Goal: Task Accomplishment & Management: Use online tool/utility

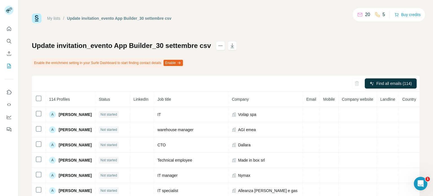
click at [54, 18] on link "My lists" at bounding box center [53, 18] width 13 height 5
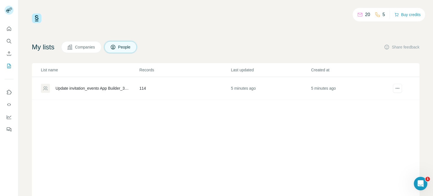
click at [87, 93] on td "Update invitation_evento App Builder_30 settembre csv" at bounding box center [85, 88] width 107 height 23
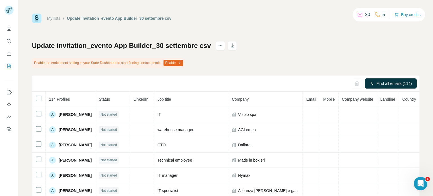
click at [181, 62] on icon "button" at bounding box center [179, 63] width 5 height 5
click at [220, 60] on div "Update invitation_evento App Builder_30 settembre csv Enable the enrichment set…" at bounding box center [225, 140] width 387 height 199
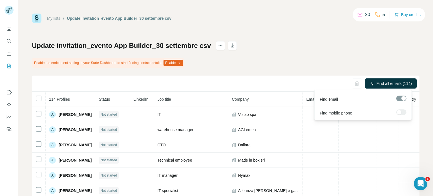
click at [401, 99] on div at bounding box center [401, 98] width 10 height 6
click at [402, 112] on div at bounding box center [401, 112] width 10 height 6
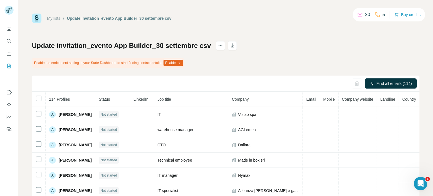
click at [383, 36] on div "My lists / Update invitation_evento App Builder_30 settembre csv 20 5 Buy credi…" at bounding box center [225, 127] width 387 height 227
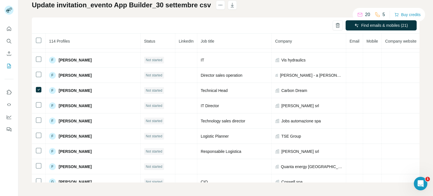
scroll to position [558, 0]
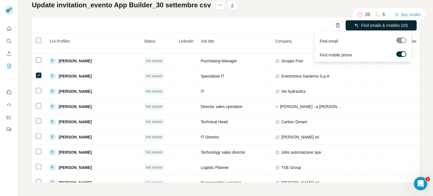
click at [381, 25] on span "Find emails & mobiles (20)" at bounding box center [384, 26] width 47 height 6
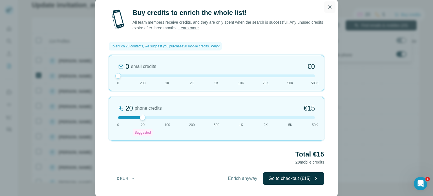
click at [328, 8] on icon "button" at bounding box center [330, 7] width 6 height 6
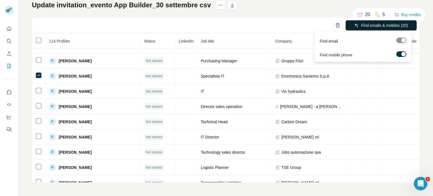
drag, startPoint x: 403, startPoint y: 36, endPoint x: 401, endPoint y: 38, distance: 3.0
click at [401, 38] on div "Find email" at bounding box center [362, 40] width 95 height 14
click at [401, 38] on div at bounding box center [401, 40] width 10 height 6
click at [402, 54] on div at bounding box center [403, 54] width 5 height 5
click at [398, 26] on span "Find emails (20)" at bounding box center [394, 26] width 28 height 6
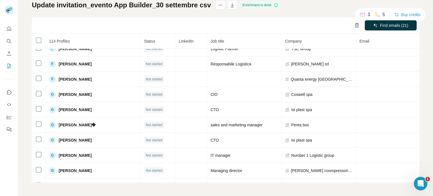
scroll to position [691, 0]
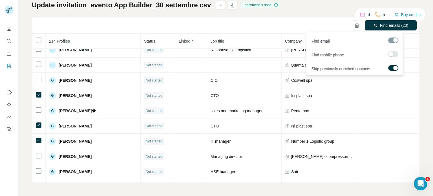
click at [394, 65] on label at bounding box center [393, 68] width 10 height 6
click at [394, 53] on label at bounding box center [393, 54] width 10 height 6
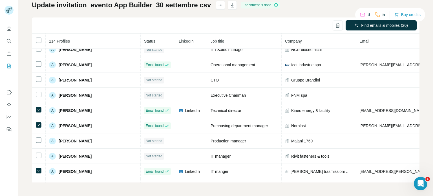
scroll to position [167, 0]
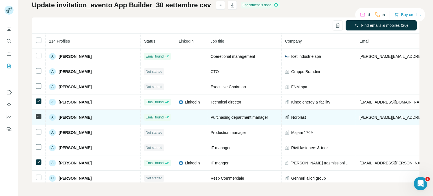
click at [40, 117] on icon at bounding box center [38, 116] width 7 height 7
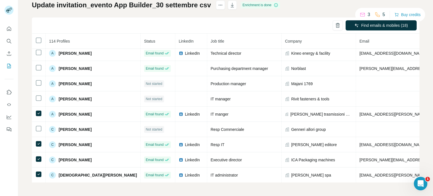
scroll to position [252, 0]
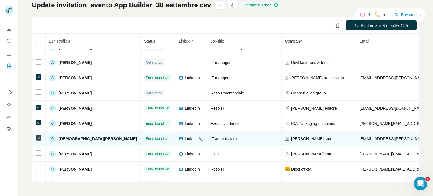
click at [39, 138] on td at bounding box center [39, 138] width 14 height 15
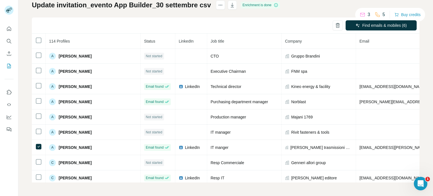
scroll to position [186, 0]
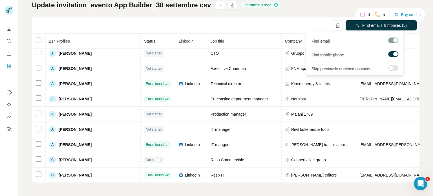
click at [390, 42] on div at bounding box center [393, 40] width 10 height 6
click at [392, 54] on label at bounding box center [393, 54] width 10 height 6
click at [392, 54] on div at bounding box center [390, 54] width 5 height 5
click at [393, 67] on label at bounding box center [393, 68] width 10 height 6
click at [393, 25] on span "Find emails & mobiles (5)" at bounding box center [384, 26] width 44 height 6
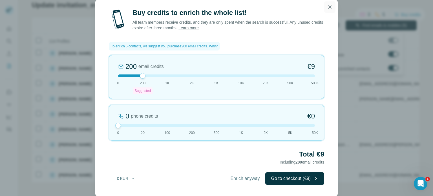
click at [331, 6] on icon "button" at bounding box center [330, 7] width 6 height 6
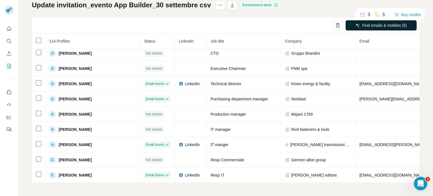
click at [422, 70] on div "My lists / Update invitation_evento App Builder_30 settembre csv 3 5 Buy credit…" at bounding box center [225, 98] width 414 height 196
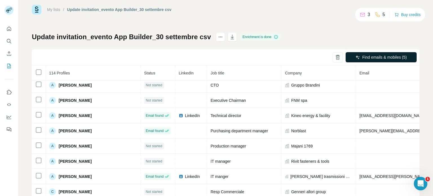
scroll to position [8, 0]
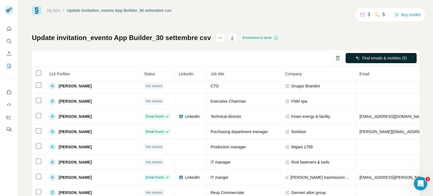
click at [378, 19] on div "3 5 Buy credits" at bounding box center [390, 15] width 70 height 14
click at [377, 14] on icon at bounding box center [377, 15] width 6 height 6
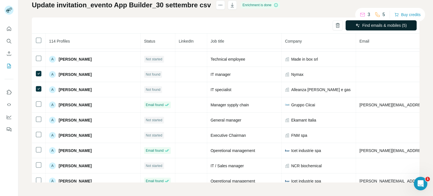
scroll to position [0, 0]
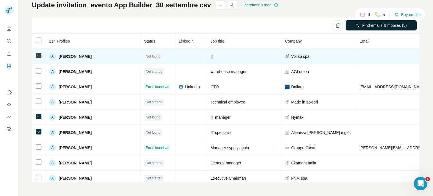
click at [37, 58] on icon at bounding box center [38, 55] width 7 height 7
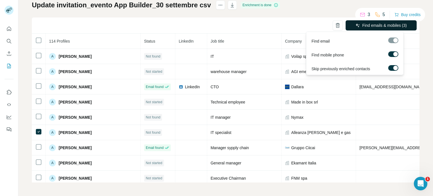
click at [354, 28] on button "Find emails & mobiles (3)" at bounding box center [380, 25] width 71 height 10
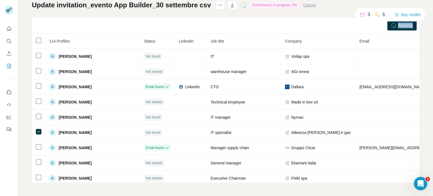
click at [354, 28] on div "Running" at bounding box center [225, 25] width 387 height 16
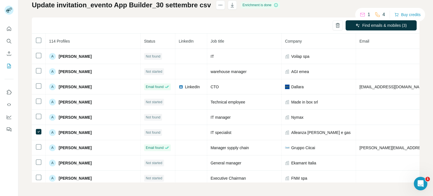
click at [420, 36] on div "My lists / Update invitation_evento App Builder_30 settembre csv 1 4 Buy credit…" at bounding box center [225, 98] width 414 height 196
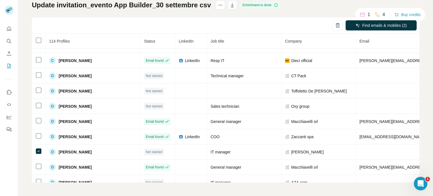
scroll to position [366, 0]
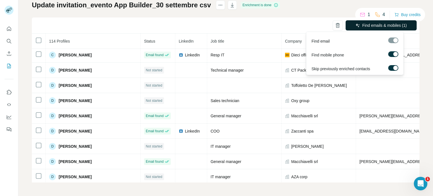
click at [366, 26] on span "Find emails & mobiles (1)" at bounding box center [384, 26] width 44 height 6
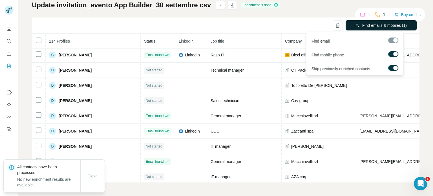
click at [377, 23] on span "Find emails & mobiles (1)" at bounding box center [384, 26] width 44 height 6
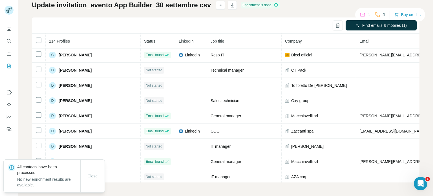
click at [425, 76] on div "My lists / Update invitation_evento App Builder_30 settembre csv 1 4 Buy credit…" at bounding box center [225, 98] width 414 height 196
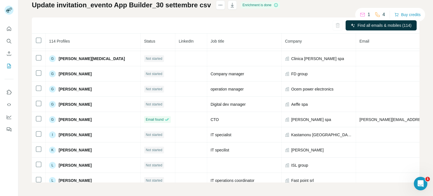
scroll to position [822, 0]
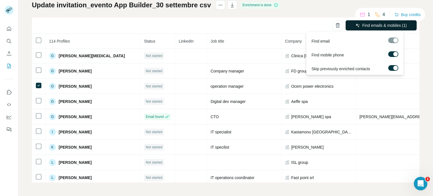
click at [392, 26] on span "Find emails & mobiles (1)" at bounding box center [384, 26] width 44 height 6
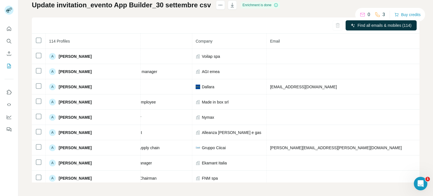
scroll to position [0, 90]
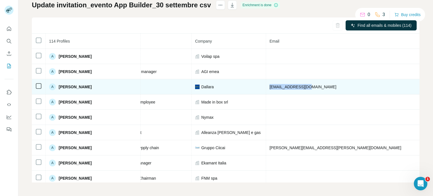
drag, startPoint x: 238, startPoint y: 85, endPoint x: 282, endPoint y: 88, distance: 44.4
click at [282, 88] on td "[EMAIL_ADDRESS][DOMAIN_NAME]" at bounding box center [351, 86] width 171 height 15
copy span "[EMAIL_ADDRESS][DOMAIN_NAME]"
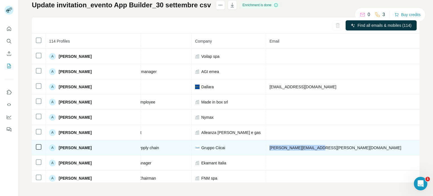
drag, startPoint x: 239, startPoint y: 146, endPoint x: 284, endPoint y: 150, distance: 45.7
click at [284, 150] on td "[PERSON_NAME][EMAIL_ADDRESS][PERSON_NAME][DOMAIN_NAME]" at bounding box center [351, 147] width 171 height 15
copy span "[PERSON_NAME][EMAIL_ADDRESS][PERSON_NAME][DOMAIN_NAME]"
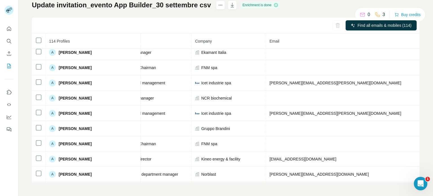
scroll to position [105, 90]
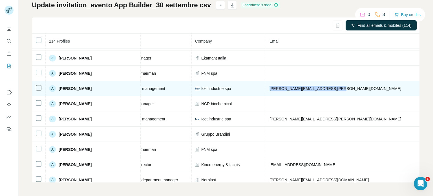
drag, startPoint x: 239, startPoint y: 86, endPoint x: 301, endPoint y: 92, distance: 62.5
click at [301, 92] on td "[PERSON_NAME][EMAIL_ADDRESS][PERSON_NAME][DOMAIN_NAME]" at bounding box center [351, 88] width 171 height 15
copy span "[PERSON_NAME][EMAIL_ADDRESS][PERSON_NAME][DOMAIN_NAME]"
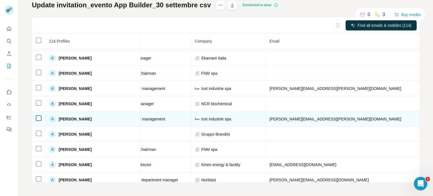
click at [298, 116] on td "[PERSON_NAME][EMAIL_ADDRESS][PERSON_NAME][DOMAIN_NAME]" at bounding box center [351, 118] width 171 height 15
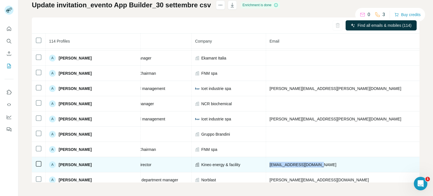
drag, startPoint x: 282, startPoint y: 163, endPoint x: 239, endPoint y: 165, distance: 43.7
click at [266, 165] on td "[EMAIL_ADDRESS][DOMAIN_NAME]" at bounding box center [351, 164] width 171 height 15
copy span "[EMAIL_ADDRESS][DOMAIN_NAME]"
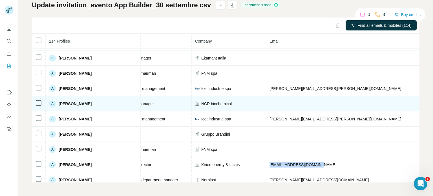
copy span "[EMAIL_ADDRESS][DOMAIN_NAME]"
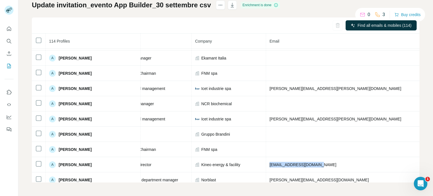
copy span "[EMAIL_ADDRESS][DOMAIN_NAME]"
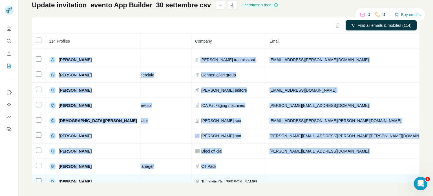
scroll to position [283, 90]
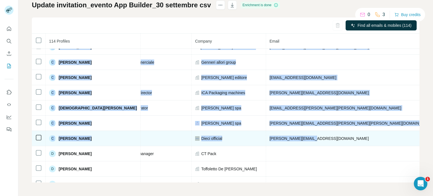
drag, startPoint x: 286, startPoint y: 177, endPoint x: 284, endPoint y: 134, distance: 42.9
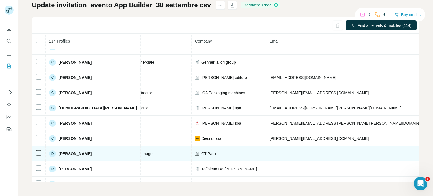
click at [286, 146] on td at bounding box center [351, 153] width 171 height 15
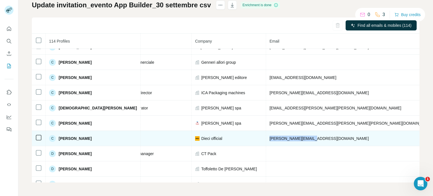
drag, startPoint x: 282, startPoint y: 134, endPoint x: 238, endPoint y: 134, distance: 43.9
click at [266, 134] on td "[PERSON_NAME][EMAIL_ADDRESS][DOMAIN_NAME]" at bounding box center [351, 138] width 171 height 15
copy span "[PERSON_NAME][EMAIL_ADDRESS][DOMAIN_NAME]"
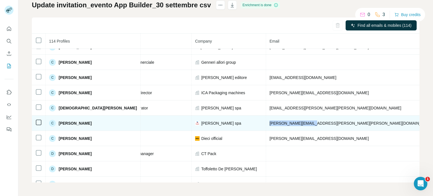
drag, startPoint x: 278, startPoint y: 121, endPoint x: 239, endPoint y: 121, distance: 39.4
click at [266, 121] on td "[PERSON_NAME][EMAIL_ADDRESS][PERSON_NAME][PERSON_NAME][DOMAIN_NAME]" at bounding box center [351, 122] width 171 height 15
copy span "[PERSON_NAME][EMAIL_ADDRESS][PERSON_NAME][PERSON_NAME][DOMAIN_NAME]"
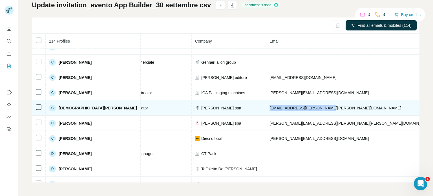
drag, startPoint x: 290, startPoint y: 105, endPoint x: 238, endPoint y: 107, distance: 52.1
click at [266, 107] on td "[EMAIL_ADDRESS][PERSON_NAME][PERSON_NAME][DOMAIN_NAME]" at bounding box center [351, 107] width 171 height 15
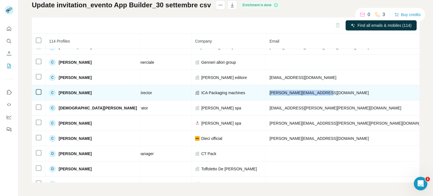
drag, startPoint x: 290, startPoint y: 89, endPoint x: 237, endPoint y: 92, distance: 52.8
click at [266, 92] on td "[PERSON_NAME][EMAIL_ADDRESS][DOMAIN_NAME]" at bounding box center [351, 92] width 171 height 15
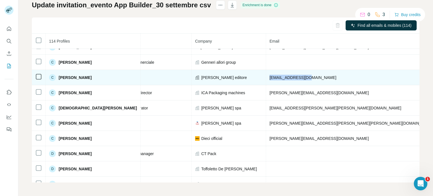
drag, startPoint x: 273, startPoint y: 74, endPoint x: 238, endPoint y: 77, distance: 35.6
click at [266, 77] on td "[EMAIL_ADDRESS][DOMAIN_NAME]" at bounding box center [351, 77] width 171 height 15
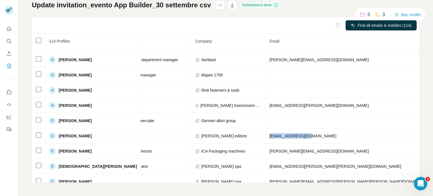
scroll to position [228, 90]
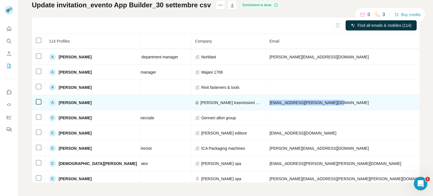
drag, startPoint x: 304, startPoint y: 99, endPoint x: 233, endPoint y: 101, distance: 70.7
click at [233, 101] on tr "A [PERSON_NAME] Email found LinkedIn IT manger [PERSON_NAME] trasmissioni mecca…" at bounding box center [265, 102] width 646 height 15
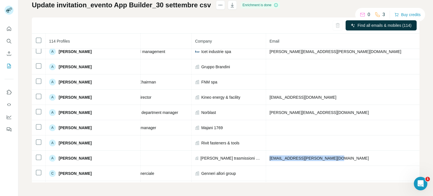
scroll to position [155, 90]
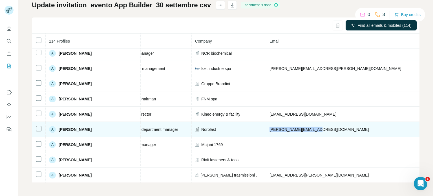
drag, startPoint x: 283, startPoint y: 126, endPoint x: 236, endPoint y: 130, distance: 47.5
click at [266, 130] on td "[PERSON_NAME][EMAIL_ADDRESS][DOMAIN_NAME]" at bounding box center [351, 129] width 171 height 15
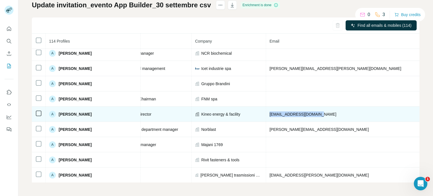
drag, startPoint x: 284, startPoint y: 112, endPoint x: 238, endPoint y: 112, distance: 46.2
click at [266, 112] on td "[EMAIL_ADDRESS][DOMAIN_NAME]" at bounding box center [351, 113] width 171 height 15
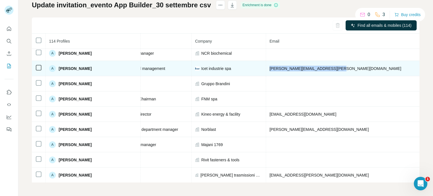
drag, startPoint x: 299, startPoint y: 67, endPoint x: 237, endPoint y: 70, distance: 62.3
click at [266, 70] on td "[PERSON_NAME][EMAIL_ADDRESS][PERSON_NAME][DOMAIN_NAME]" at bounding box center [351, 68] width 171 height 15
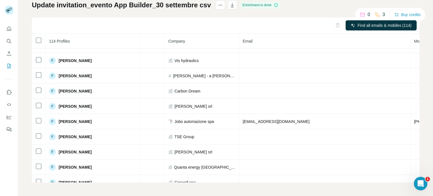
scroll to position [583, 117]
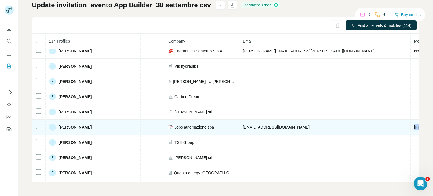
drag, startPoint x: 324, startPoint y: 122, endPoint x: 288, endPoint y: 125, distance: 36.5
click at [410, 125] on td "[PHONE_NUMBER]" at bounding box center [431, 126] width 43 height 15
drag, startPoint x: 249, startPoint y: 123, endPoint x: 210, endPoint y: 124, distance: 38.9
click at [239, 124] on td "[EMAIL_ADDRESS][DOMAIN_NAME]" at bounding box center [324, 126] width 171 height 15
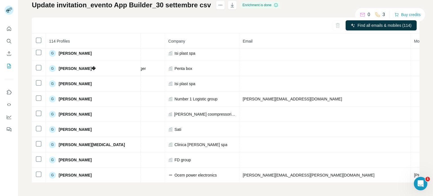
scroll to position [764, 117]
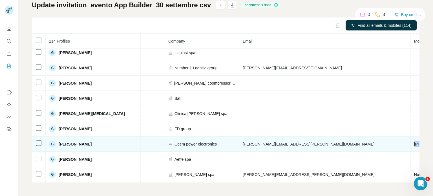
drag, startPoint x: 291, startPoint y: 137, endPoint x: 324, endPoint y: 140, distance: 33.1
click at [410, 140] on td "[PHONE_NUMBER]" at bounding box center [431, 143] width 43 height 15
drag, startPoint x: 211, startPoint y: 137, endPoint x: 263, endPoint y: 136, distance: 51.5
click at [263, 136] on td "[PERSON_NAME][EMAIL_ADDRESS][PERSON_NAME][DOMAIN_NAME]" at bounding box center [324, 143] width 171 height 15
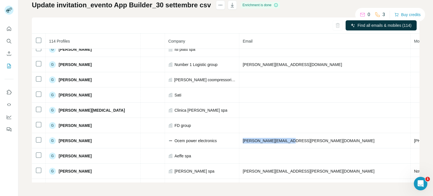
scroll to position [771, 117]
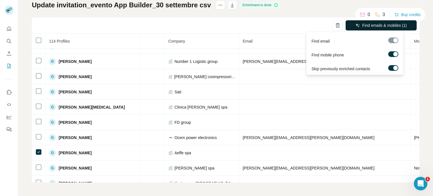
drag, startPoint x: 395, startPoint y: 29, endPoint x: 398, endPoint y: 22, distance: 7.3
click at [398, 22] on button "Find emails & mobiles (1)" at bounding box center [380, 25] width 71 height 10
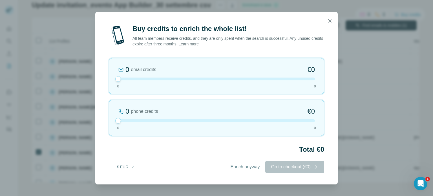
click at [398, 22] on div "Buy credits to enrich the whole list! All team members receive credits, and the…" at bounding box center [216, 98] width 433 height 196
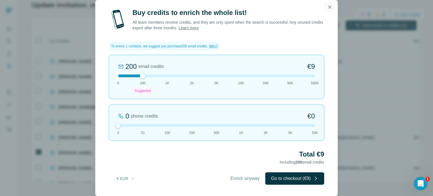
click at [328, 6] on icon "button" at bounding box center [329, 6] width 3 height 3
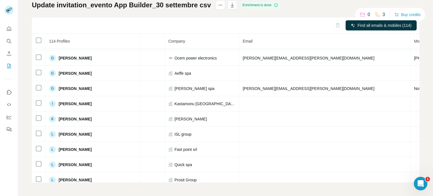
scroll to position [844, 117]
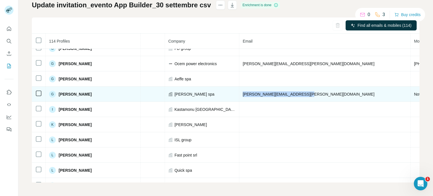
drag, startPoint x: 280, startPoint y: 88, endPoint x: 208, endPoint y: 93, distance: 72.3
click at [239, 93] on td "[PERSON_NAME][EMAIL_ADDRESS][PERSON_NAME][DOMAIN_NAME]" at bounding box center [324, 93] width 171 height 15
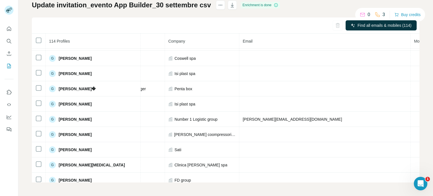
scroll to position [707, 117]
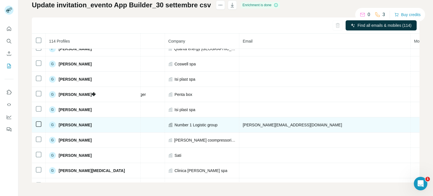
click at [255, 121] on td "[PERSON_NAME][EMAIL_ADDRESS][DOMAIN_NAME]" at bounding box center [324, 124] width 171 height 15
drag, startPoint x: 212, startPoint y: 119, endPoint x: 271, endPoint y: 115, distance: 59.3
click at [271, 117] on td "[PERSON_NAME][EMAIL_ADDRESS][DOMAIN_NAME]" at bounding box center [324, 124] width 171 height 15
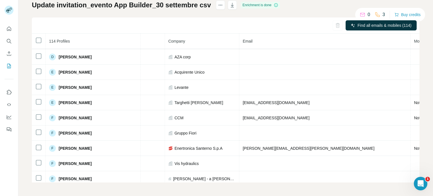
scroll to position [483, 117]
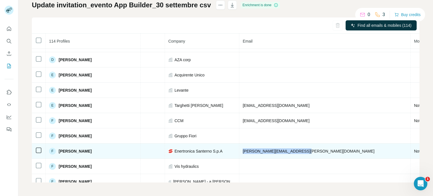
drag, startPoint x: 211, startPoint y: 147, endPoint x: 268, endPoint y: 150, distance: 57.5
click at [268, 150] on td "[PERSON_NAME][EMAIL_ADDRESS][PERSON_NAME][DOMAIN_NAME]" at bounding box center [324, 150] width 171 height 15
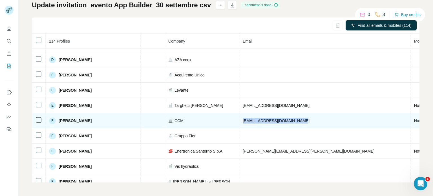
drag, startPoint x: 270, startPoint y: 118, endPoint x: 208, endPoint y: 119, distance: 61.7
click at [239, 119] on td "[EMAIL_ADDRESS][DOMAIN_NAME]" at bounding box center [324, 120] width 171 height 15
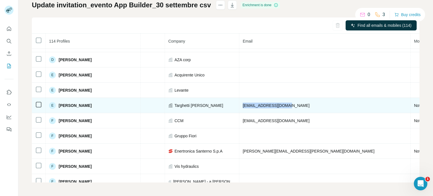
drag, startPoint x: 255, startPoint y: 101, endPoint x: 210, endPoint y: 105, distance: 45.0
click at [239, 105] on td "[EMAIL_ADDRESS][DOMAIN_NAME]" at bounding box center [324, 105] width 171 height 15
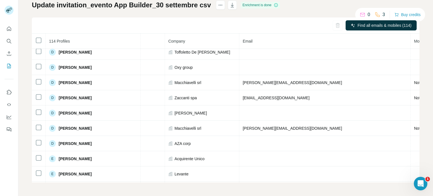
scroll to position [391, 117]
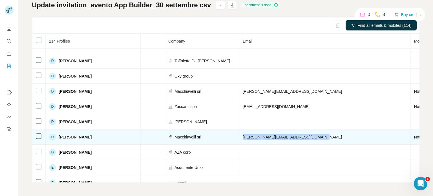
drag, startPoint x: 284, startPoint y: 132, endPoint x: 210, endPoint y: 134, distance: 74.4
click at [239, 134] on td "[PERSON_NAME][EMAIL_ADDRESS][DOMAIN_NAME]" at bounding box center [324, 136] width 171 height 15
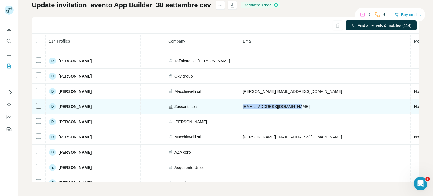
drag, startPoint x: 262, startPoint y: 101, endPoint x: 208, endPoint y: 104, distance: 53.9
click at [239, 104] on td "[EMAIL_ADDRESS][DOMAIN_NAME]" at bounding box center [324, 106] width 171 height 15
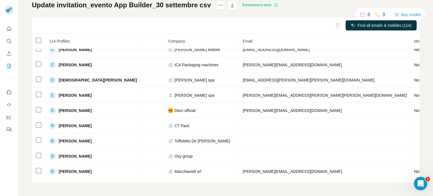
scroll to position [294, 117]
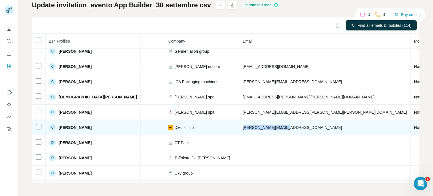
drag, startPoint x: 257, startPoint y: 124, endPoint x: 208, endPoint y: 127, distance: 49.4
click at [208, 127] on tr "C [PERSON_NAME] Email found LinkedIn Resp IT Dieci official [PERSON_NAME][EMAIL…" at bounding box center [238, 127] width 646 height 15
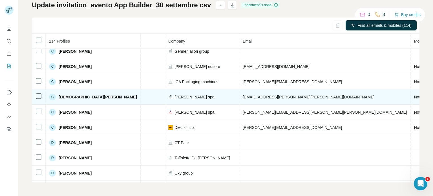
click at [256, 95] on span "[EMAIL_ADDRESS][PERSON_NAME][PERSON_NAME][DOMAIN_NAME]" at bounding box center [308, 97] width 132 height 5
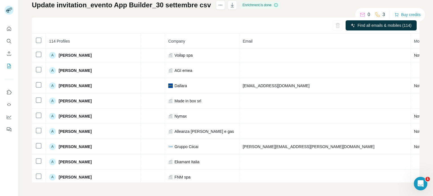
scroll to position [0, 117]
